Goal: Task Accomplishment & Management: Complete application form

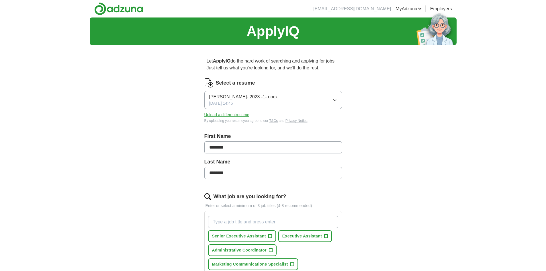
click at [234, 99] on span "[PERSON_NAME]- 2023 -1-.docx" at bounding box center [243, 96] width 69 height 7
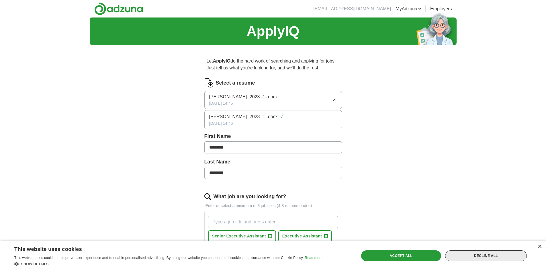
click at [508, 253] on div "Decline all" at bounding box center [486, 255] width 82 height 11
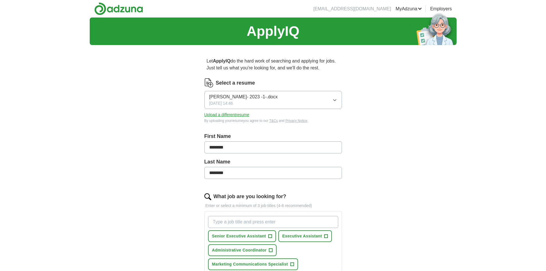
click at [243, 99] on span "[PERSON_NAME]- 2023 -1-.docx" at bounding box center [243, 96] width 69 height 7
click at [253, 116] on span "[PERSON_NAME]- 2023 -1-.docx" at bounding box center [243, 116] width 69 height 7
click at [338, 100] on button "[PERSON_NAME]- 2023 -1-.docx [DATE] 14:46" at bounding box center [273, 100] width 138 height 18
click at [281, 101] on button "[PERSON_NAME]- 2023 -1-.docx [DATE] 14:46" at bounding box center [273, 100] width 138 height 18
click at [233, 93] on button "[PERSON_NAME]- 2023 -1-.docx [DATE] 14:46" at bounding box center [273, 100] width 138 height 18
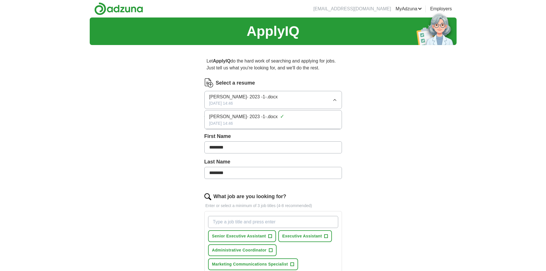
click at [233, 93] on button "[PERSON_NAME]- 2023 -1-.docx [DATE] 14:46" at bounding box center [273, 100] width 138 height 18
click at [233, 102] on span "[DATE] 14:46" at bounding box center [221, 103] width 24 height 6
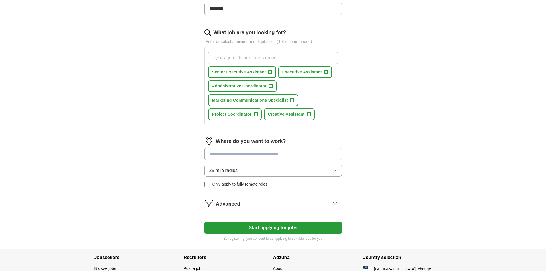
scroll to position [172, 0]
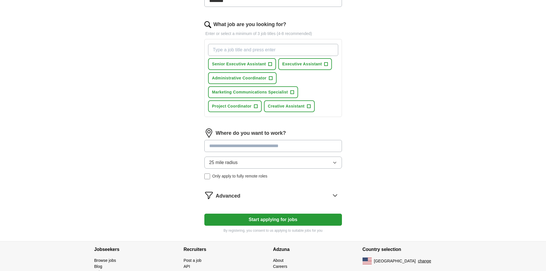
click at [282, 219] on button "Start applying for jobs" at bounding box center [273, 220] width 138 height 12
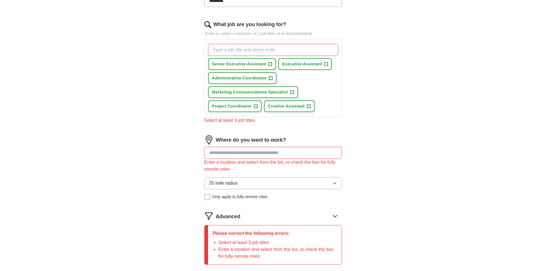
click at [253, 153] on input at bounding box center [273, 153] width 138 height 12
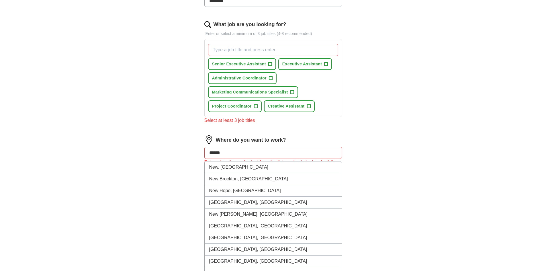
type input "*******"
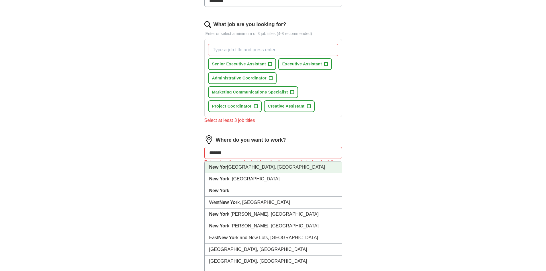
click at [248, 167] on li "[GEOGRAPHIC_DATA], [GEOGRAPHIC_DATA]" at bounding box center [273, 167] width 137 height 12
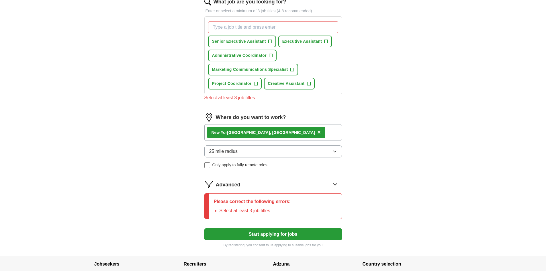
scroll to position [229, 0]
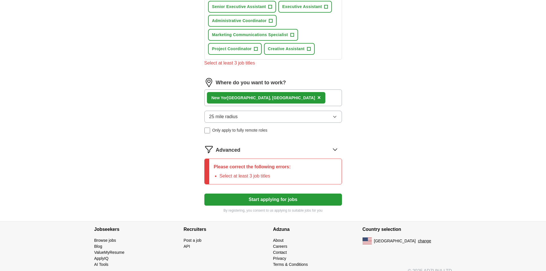
click at [249, 197] on button "Start applying for jobs" at bounding box center [273, 199] width 138 height 12
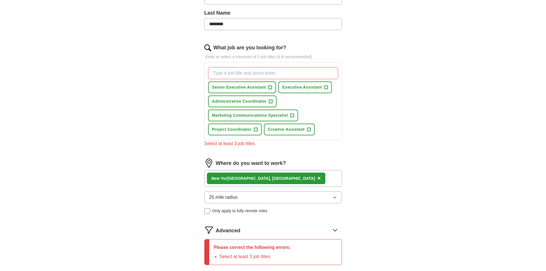
scroll to position [143, 0]
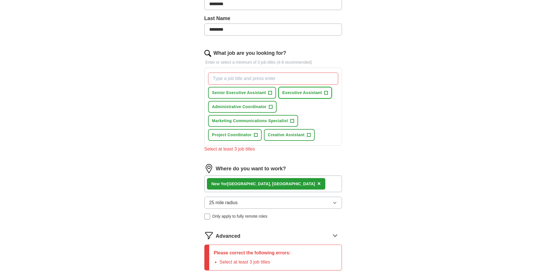
click at [302, 95] on span "Executive Assistant" at bounding box center [302, 93] width 40 height 6
click at [262, 95] on span "Senior Executive Assistant" at bounding box center [239, 93] width 54 height 6
click at [253, 107] on span "Administrative Coordinator" at bounding box center [239, 107] width 54 height 6
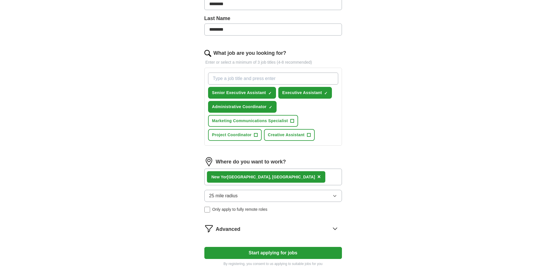
click at [279, 251] on button "Start applying for jobs" at bounding box center [273, 253] width 138 height 12
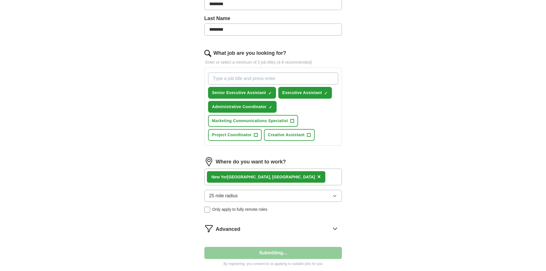
select select "**"
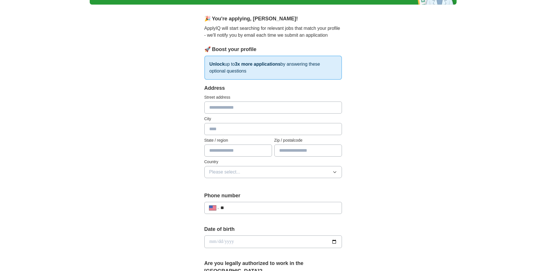
scroll to position [32, 0]
